Goal: Task Accomplishment & Management: Use online tool/utility

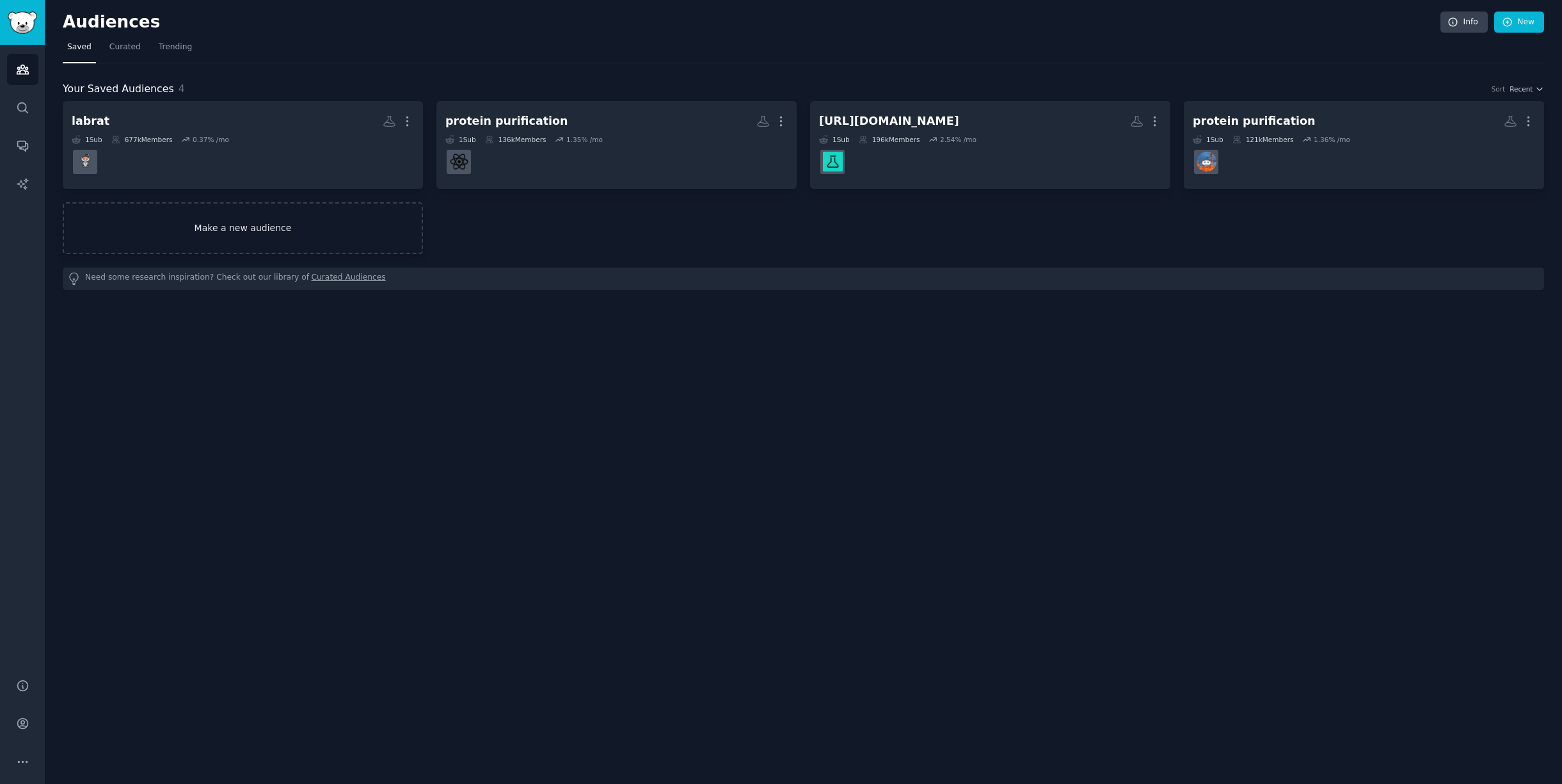
click at [269, 226] on link "Make a new audience" at bounding box center [242, 228] width 360 height 52
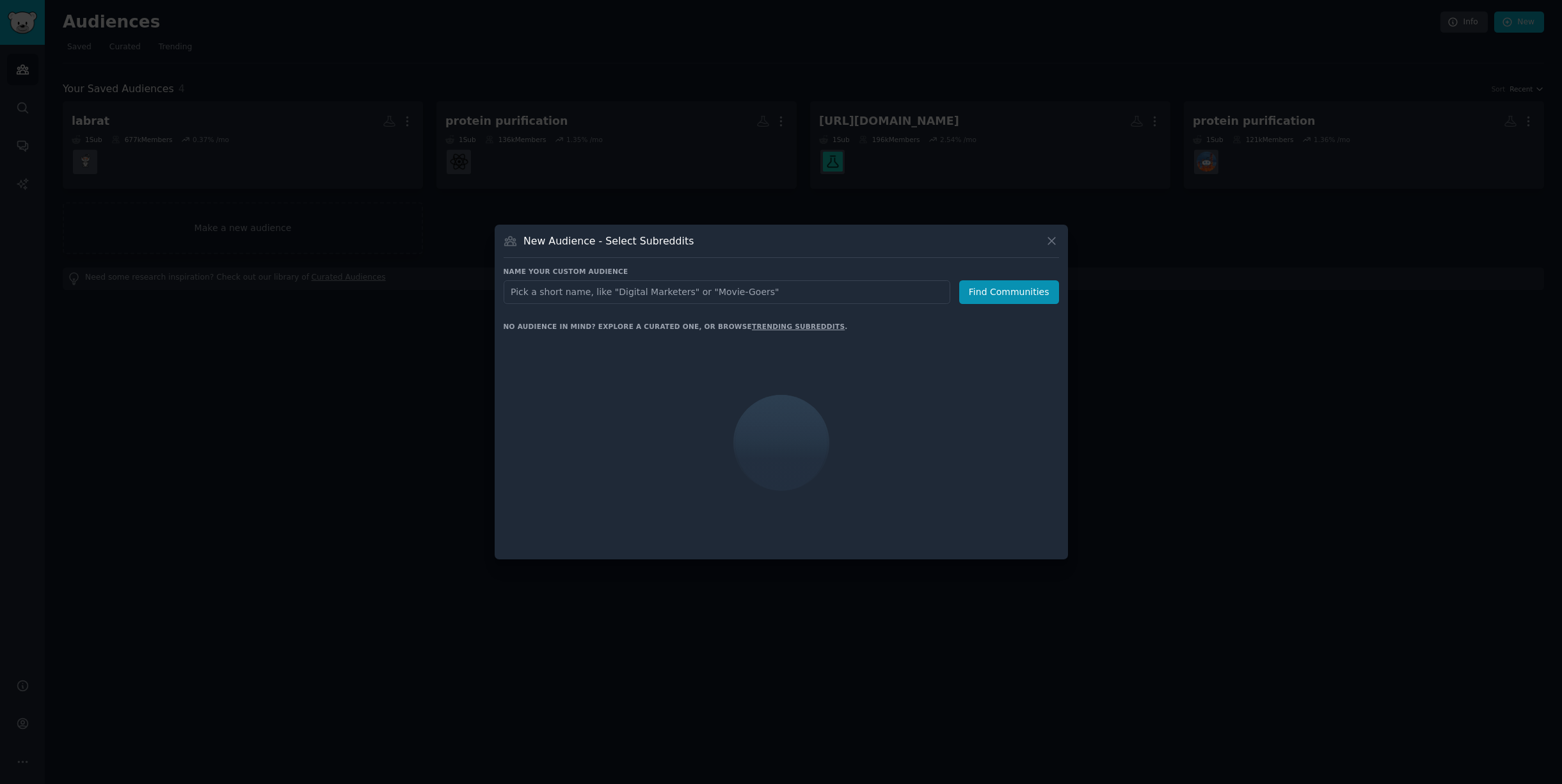
type input "[URL][DOMAIN_NAME]"
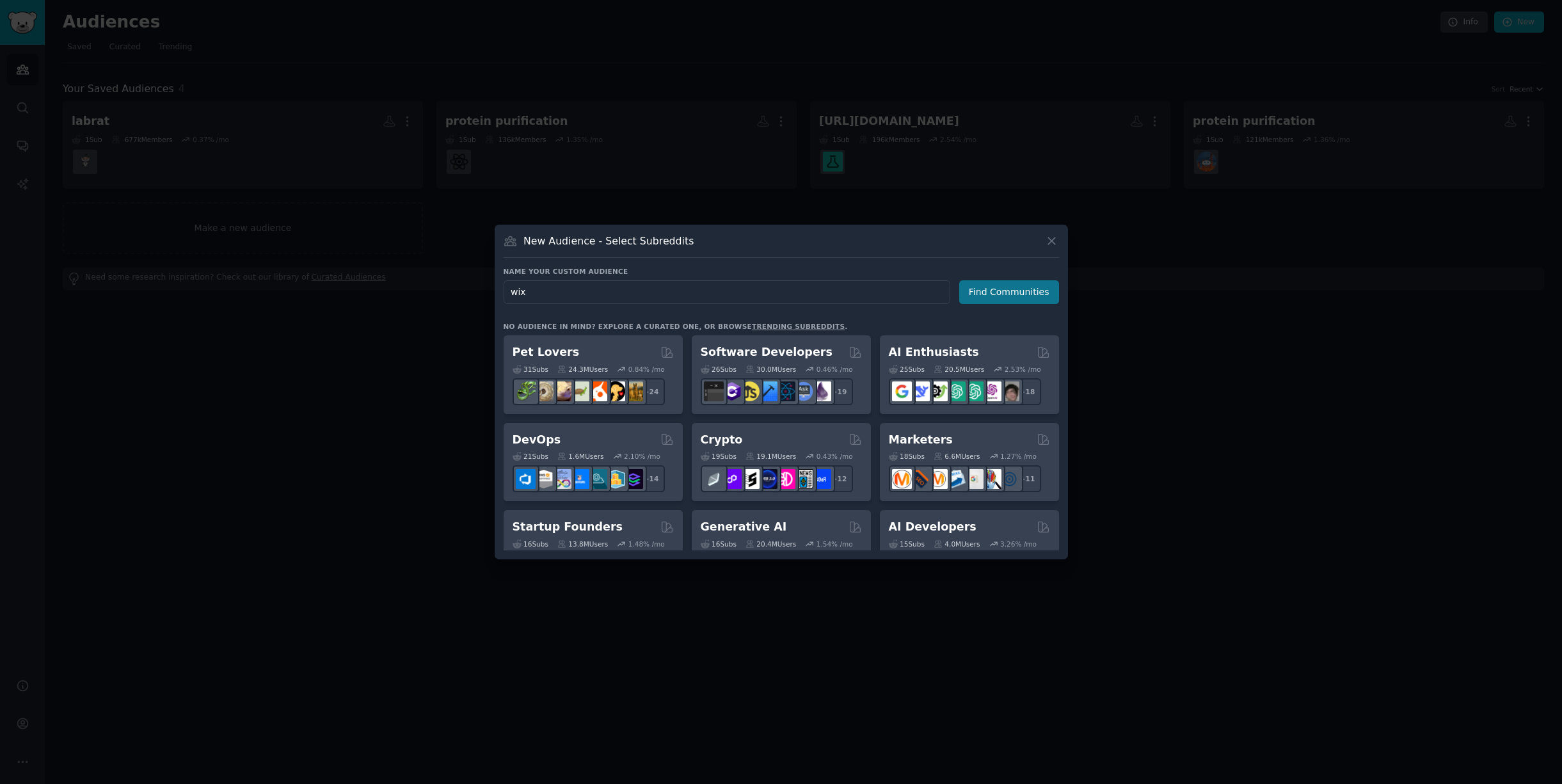
type input "wix"
click at [1010, 296] on button "Find Communities" at bounding box center [1009, 291] width 100 height 23
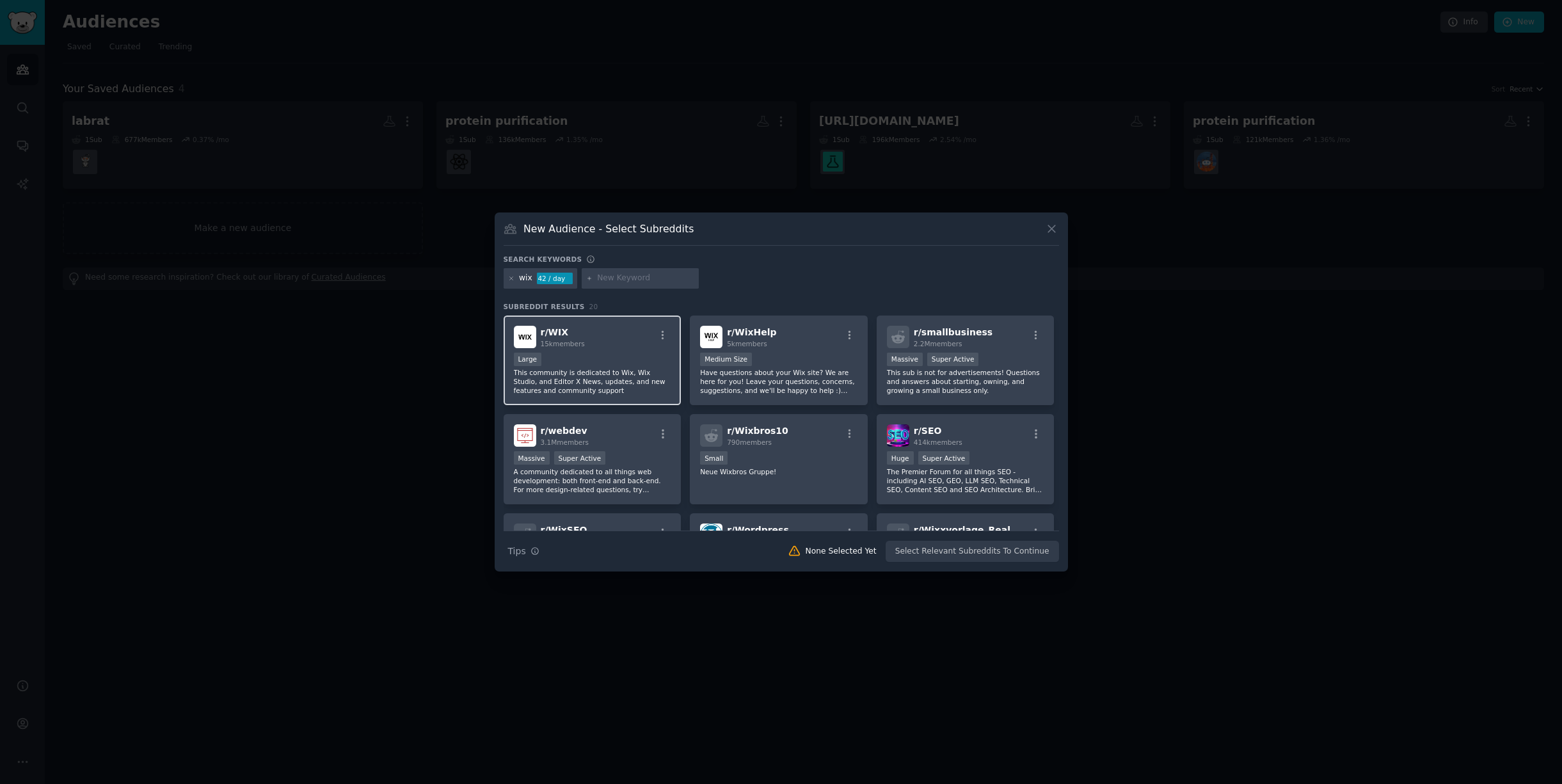
click at [637, 371] on p "This community is dedicated to Wix, Wix Studio, and Editor X News, updates, and…" at bounding box center [591, 381] width 157 height 27
click at [1008, 552] on button "Create Audience" at bounding box center [1016, 551] width 84 height 22
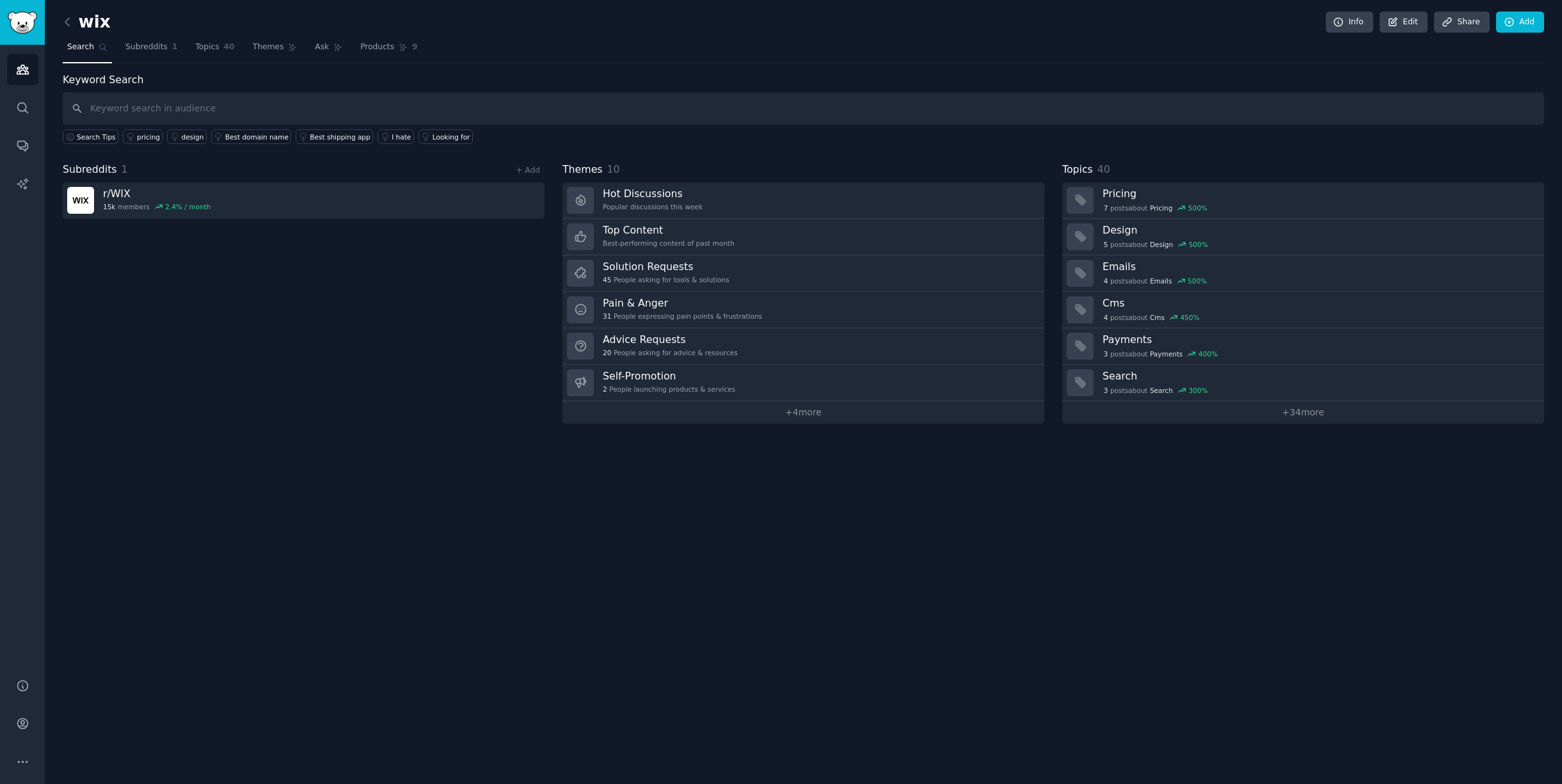
click at [1042, 505] on div "wix Info Edit Share Add Search Subreddits 1 Topics 40 Themes Ask Products 9 Key…" at bounding box center [803, 392] width 1517 height 784
click at [209, 53] on link "Topics 40" at bounding box center [214, 50] width 48 height 26
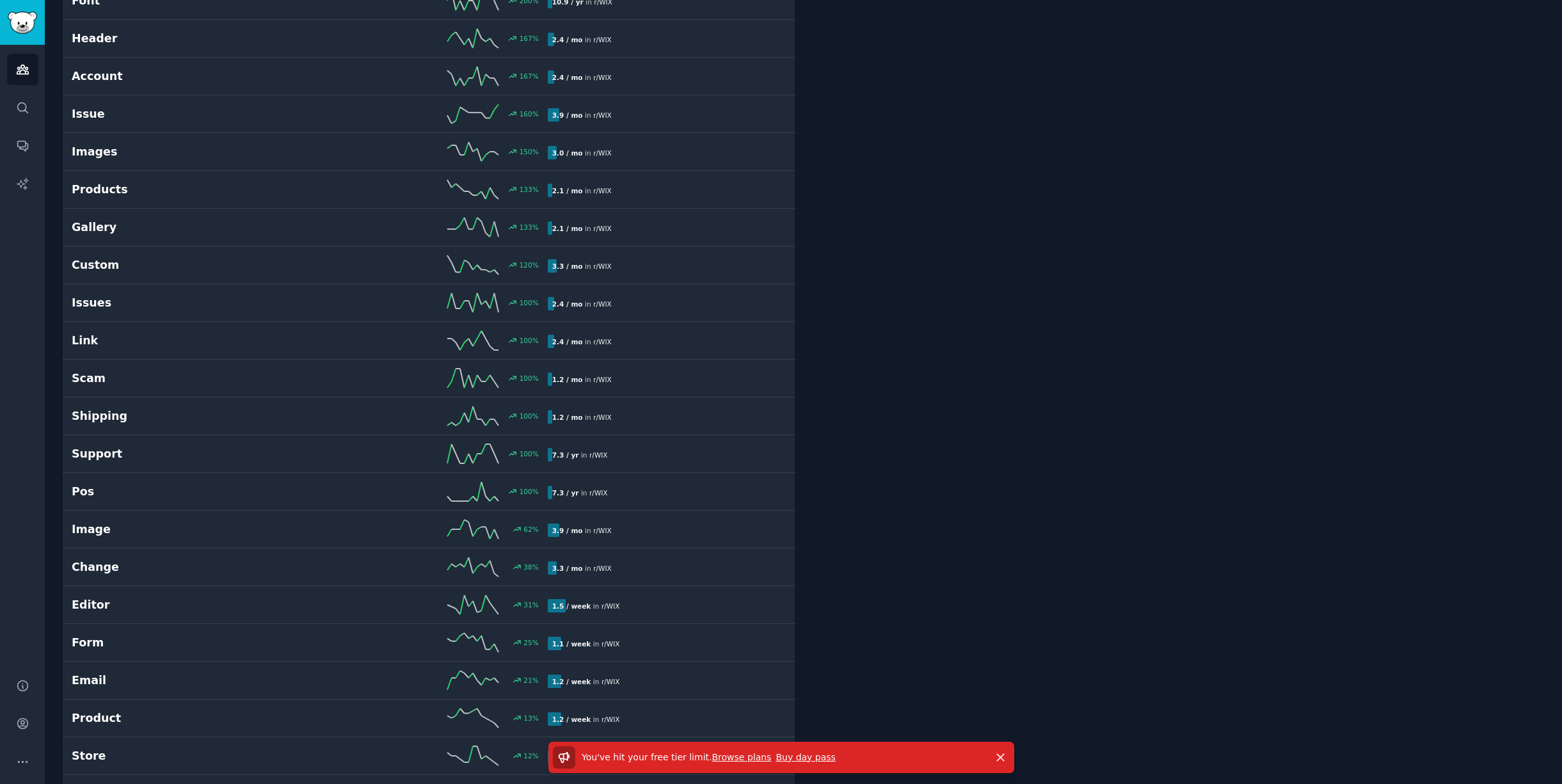
scroll to position [874, 0]
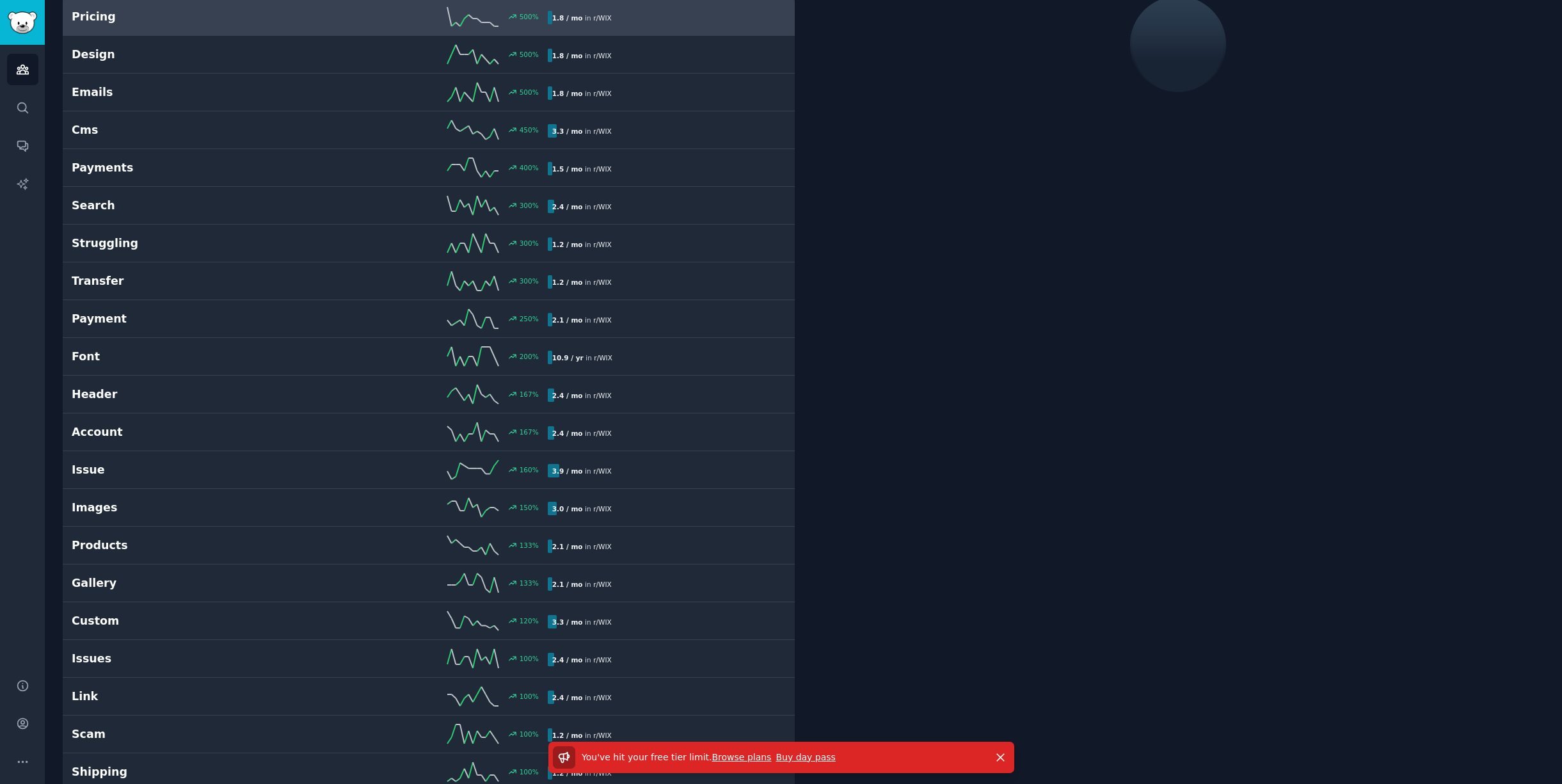
scroll to position [0, 0]
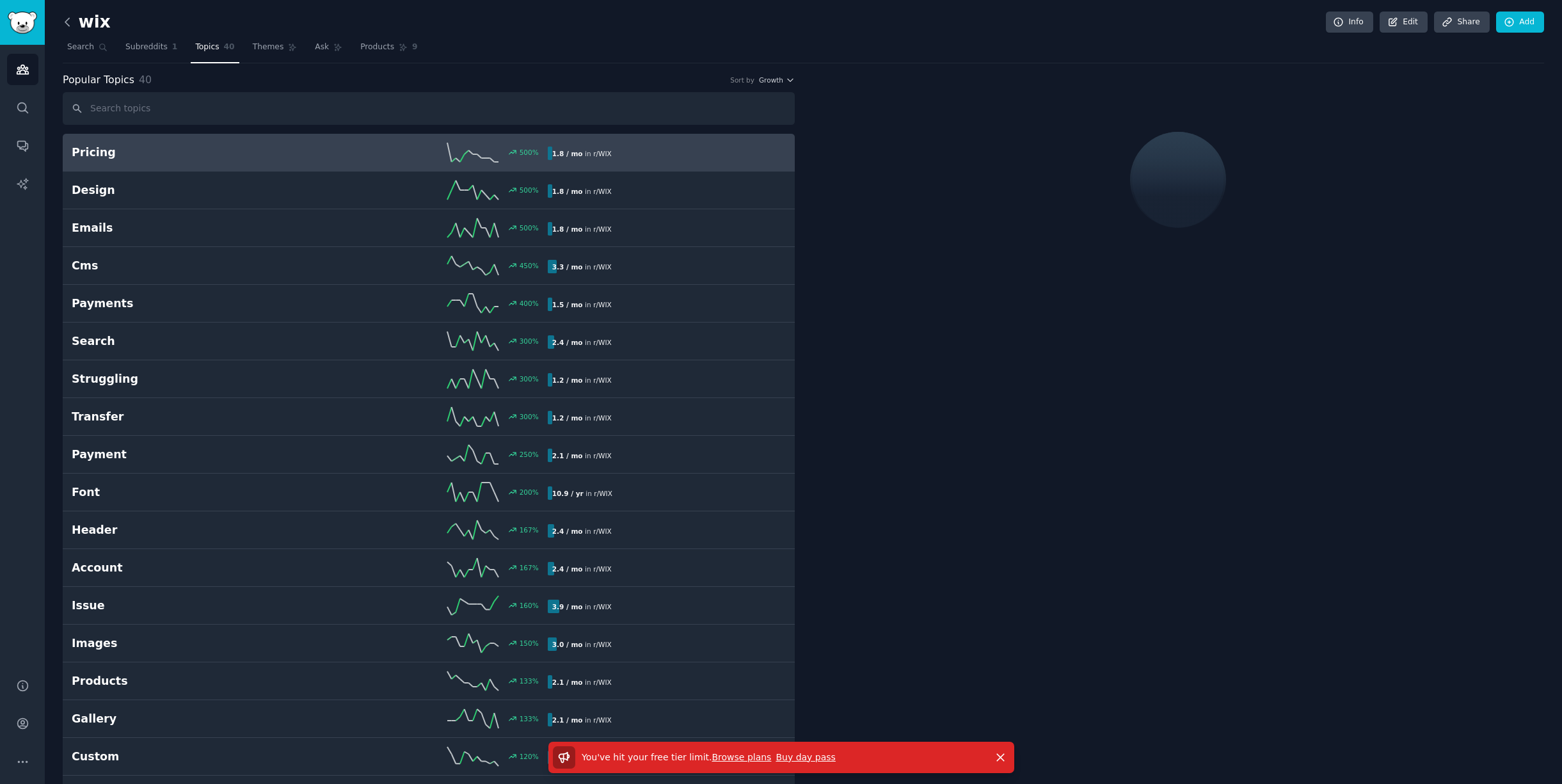
click at [69, 18] on icon at bounding box center [67, 22] width 13 height 13
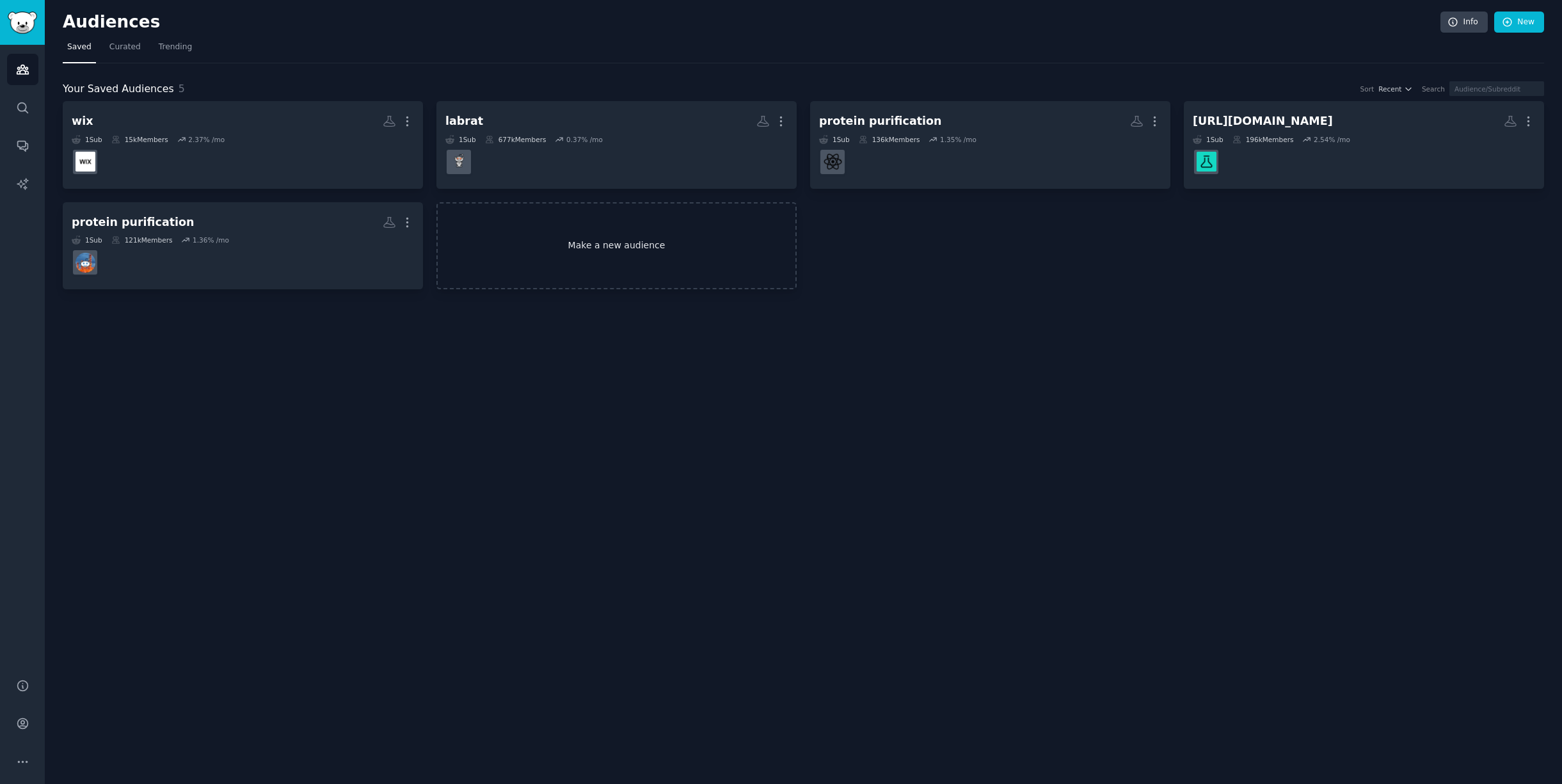
click at [605, 252] on link "Make a new audience" at bounding box center [616, 245] width 360 height 88
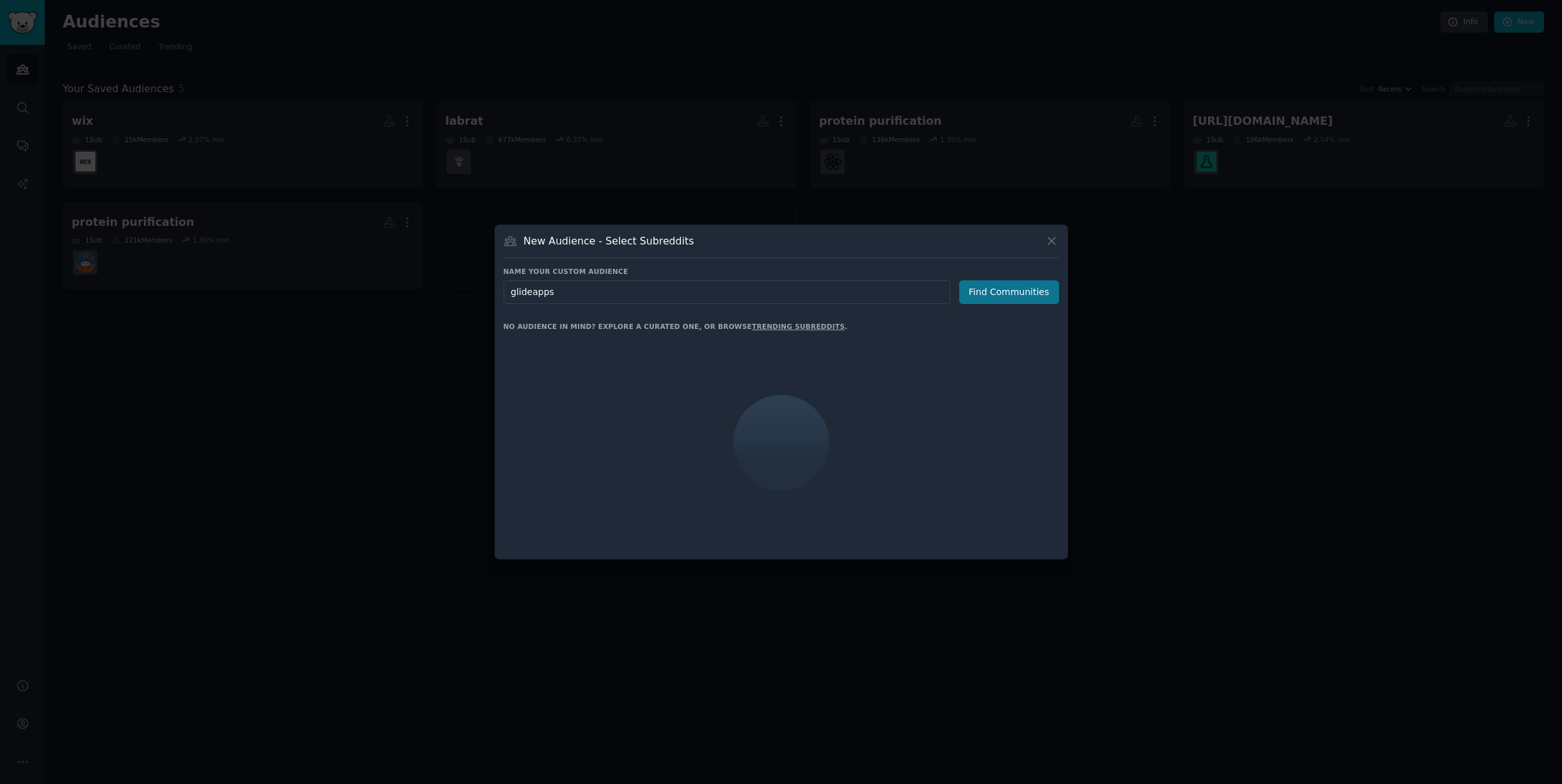
type input "glideapps"
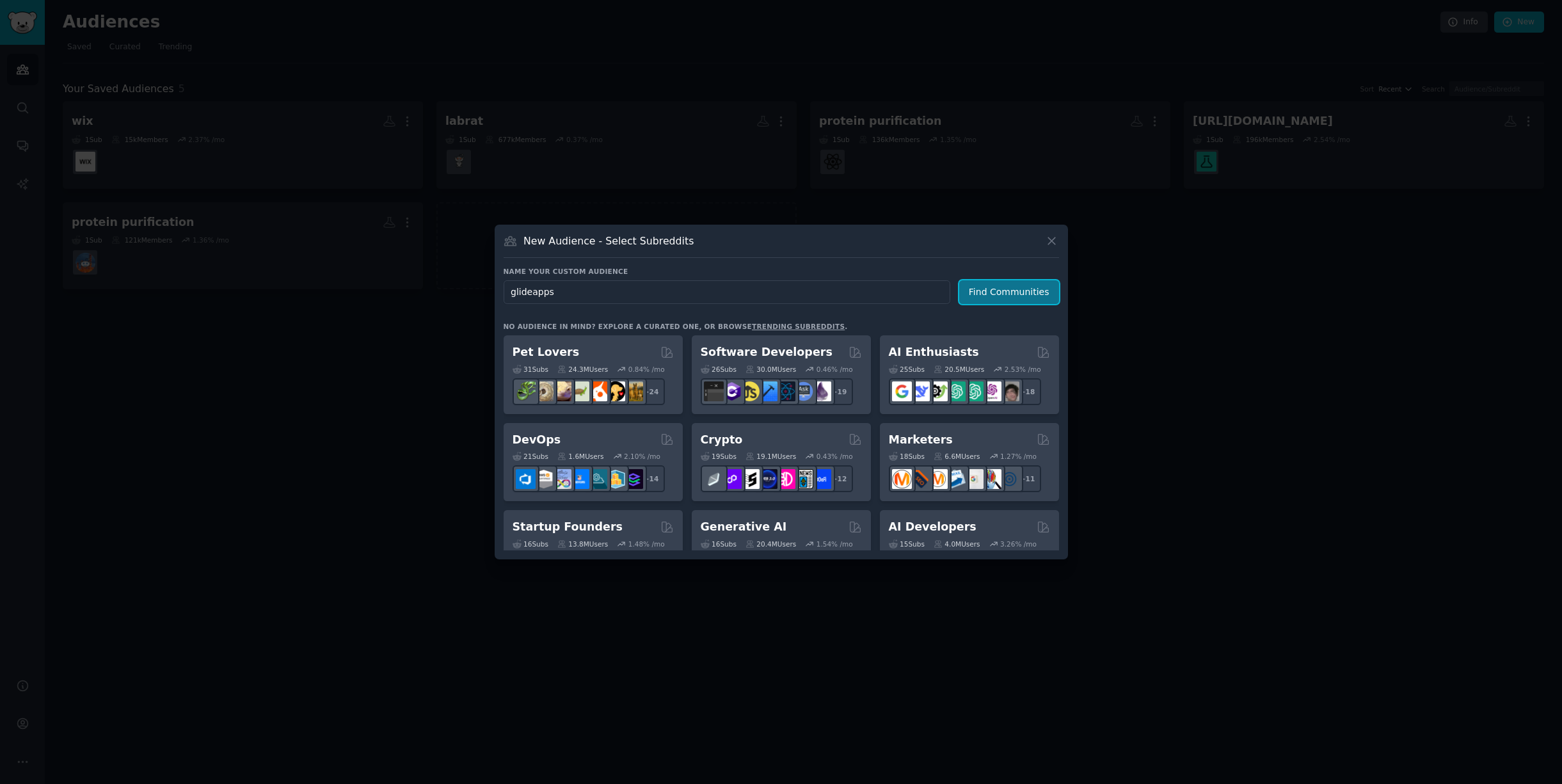
click at [990, 297] on button "Find Communities" at bounding box center [1009, 291] width 100 height 23
